Goal: Task Accomplishment & Management: Use online tool/utility

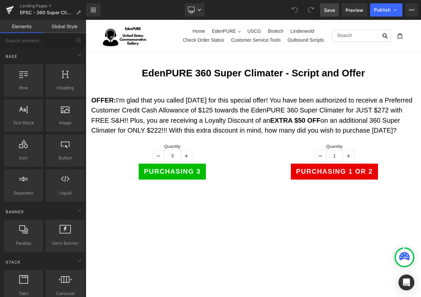
click at [335, 11] on span "Save" at bounding box center [329, 10] width 11 height 7
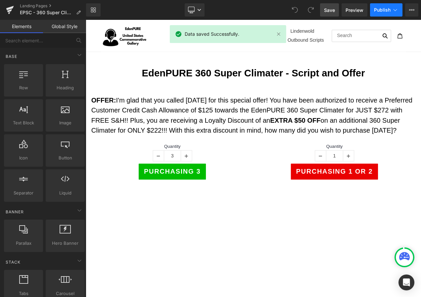
click at [393, 9] on icon at bounding box center [395, 10] width 7 height 7
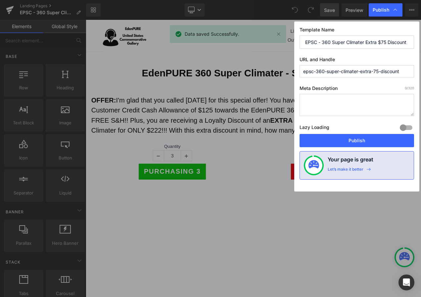
click at [393, 9] on icon at bounding box center [395, 10] width 7 height 7
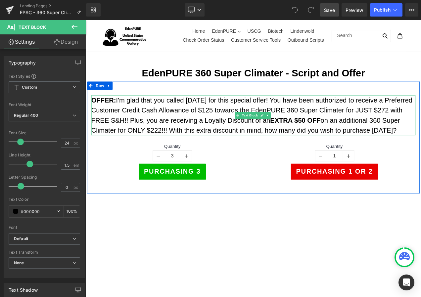
click at [233, 127] on p "OFFER: I'm glad that you called [DATE] for this special offer! You have been au…" at bounding box center [285, 134] width 387 height 48
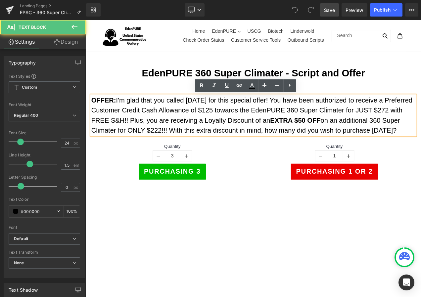
click at [229, 124] on p "OFFER: I'm glad that you called [DATE] for this special offer! You have been au…" at bounding box center [285, 134] width 387 height 48
click at [229, 125] on p "OFFER: I'm glad that you called [DATE] for this special offer! You have been au…" at bounding box center [285, 134] width 387 height 48
click at [227, 126] on p "OFFER: I'm glad that you called [DATE] for this special offer! You have been au…" at bounding box center [285, 134] width 387 height 48
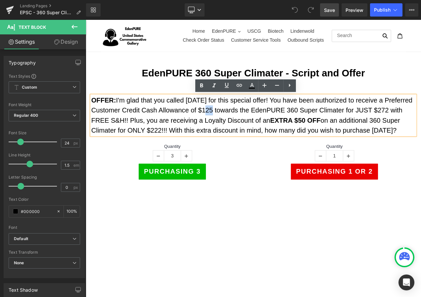
drag, startPoint x: 227, startPoint y: 126, endPoint x: 235, endPoint y: 126, distance: 8.3
click at [235, 126] on p "OFFER: I'm glad that you called [DATE] for this special offer! You have been au…" at bounding box center [285, 134] width 387 height 48
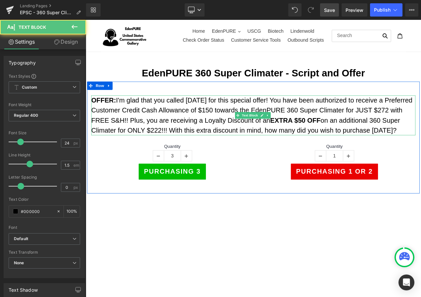
click at [352, 139] on strong "EXTRA $50 OFF" at bounding box center [336, 139] width 60 height 9
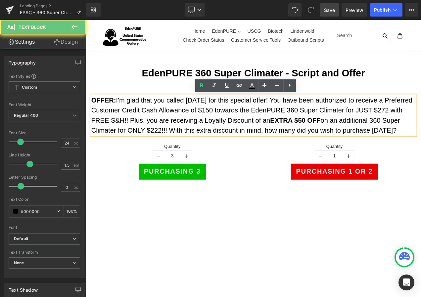
click at [342, 139] on strong "EXTRA $50 OFF" at bounding box center [336, 139] width 60 height 9
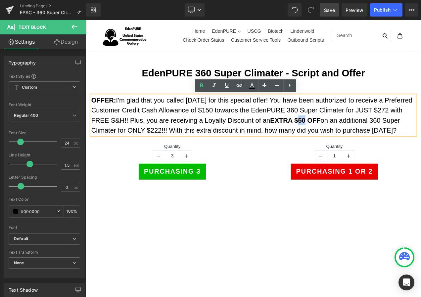
drag, startPoint x: 340, startPoint y: 139, endPoint x: 349, endPoint y: 139, distance: 8.9
click at [348, 139] on strong "EXTRA $50 OFF" at bounding box center [336, 139] width 60 height 9
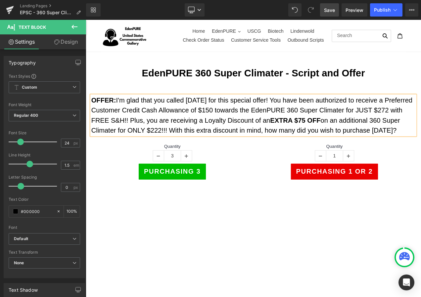
click at [160, 152] on p "OFFER: I'm glad that you called [DATE] for this special offer! You have been au…" at bounding box center [285, 134] width 387 height 48
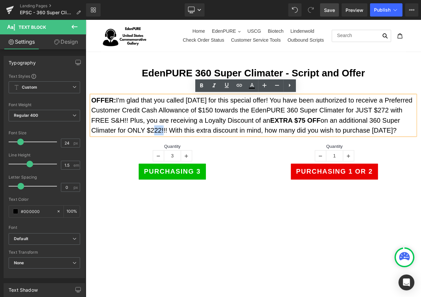
drag, startPoint x: 162, startPoint y: 151, endPoint x: 173, endPoint y: 151, distance: 10.6
click at [173, 151] on p "OFFER: I'm glad that you called [DATE] for this special offer! You have been au…" at bounding box center [285, 134] width 387 height 48
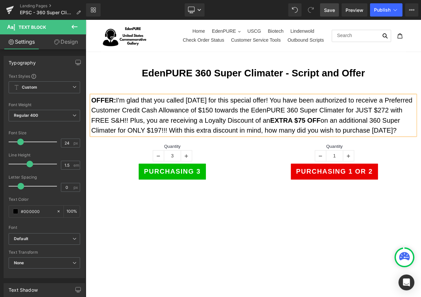
click at [331, 10] on span "Save" at bounding box center [329, 10] width 11 height 7
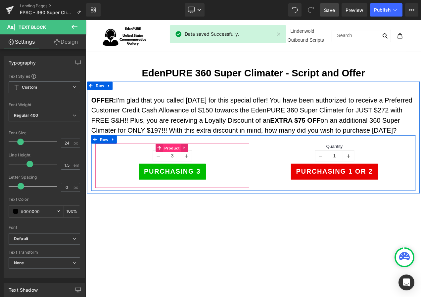
click at [183, 171] on span "Product" at bounding box center [189, 173] width 22 height 10
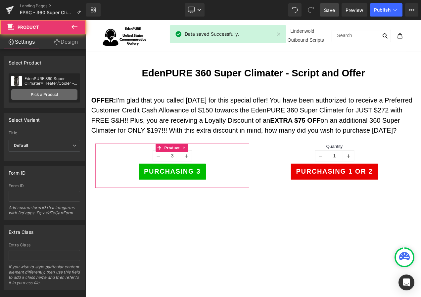
click at [45, 94] on link "Pick a Product" at bounding box center [44, 94] width 66 height 11
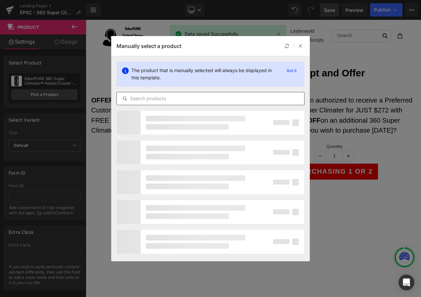
click at [142, 97] on input "text" at bounding box center [210, 99] width 187 height 8
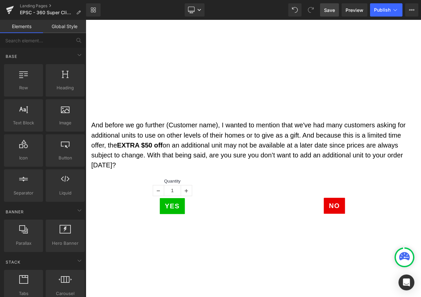
scroll to position [331, 0]
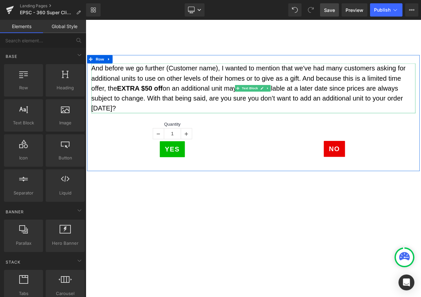
click at [156, 100] on strong "EXTRA $50 off" at bounding box center [150, 101] width 54 height 9
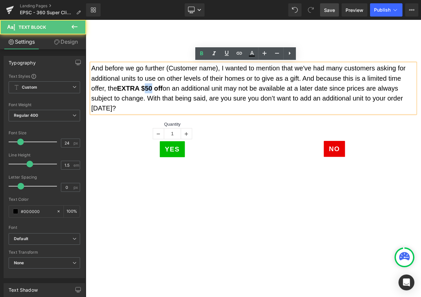
drag, startPoint x: 157, startPoint y: 99, endPoint x: 164, endPoint y: 100, distance: 6.6
click at [164, 100] on strong "EXTRA $50 off" at bounding box center [150, 101] width 54 height 9
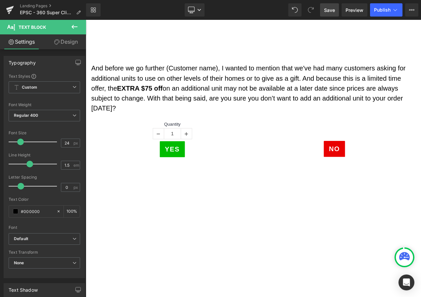
click at [334, 12] on span "Save" at bounding box center [329, 10] width 11 height 7
click at [392, 11] on icon at bounding box center [395, 10] width 7 height 7
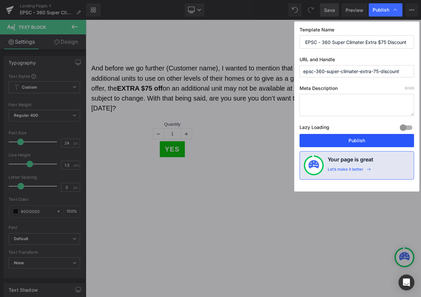
click at [353, 143] on button "Publish" at bounding box center [357, 140] width 115 height 13
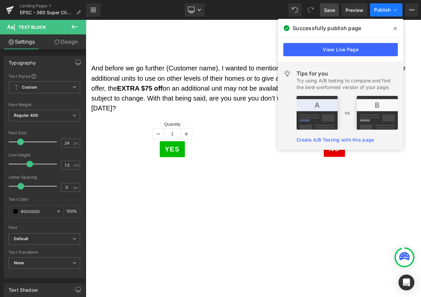
click at [386, 9] on span "Publish" at bounding box center [382, 9] width 17 height 5
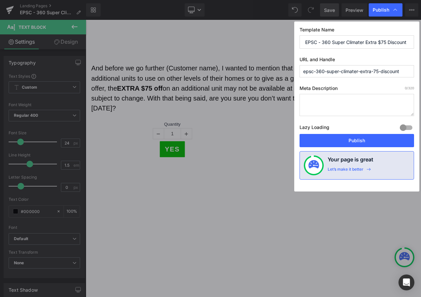
drag, startPoint x: 401, startPoint y: 70, endPoint x: 280, endPoint y: 70, distance: 120.5
click at [280, 70] on div "Publish Template Name EPSC - 360 Super Climater Extra $75 Discount URL and Hand…" at bounding box center [210, 148] width 421 height 297
click at [384, 144] on button "Publish" at bounding box center [357, 140] width 115 height 13
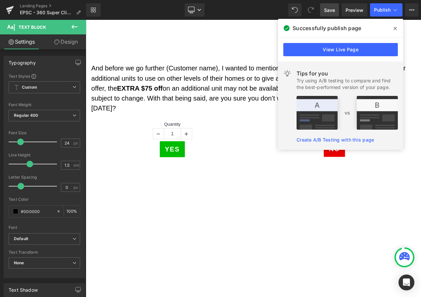
click at [24, 3] on div "Landing Pages EPSC - 360 Super Climater Extra $75 Discount" at bounding box center [43, 10] width 86 height 20
click at [24, 5] on link "Landing Pages" at bounding box center [53, 5] width 66 height 5
